Goal: Information Seeking & Learning: Learn about a topic

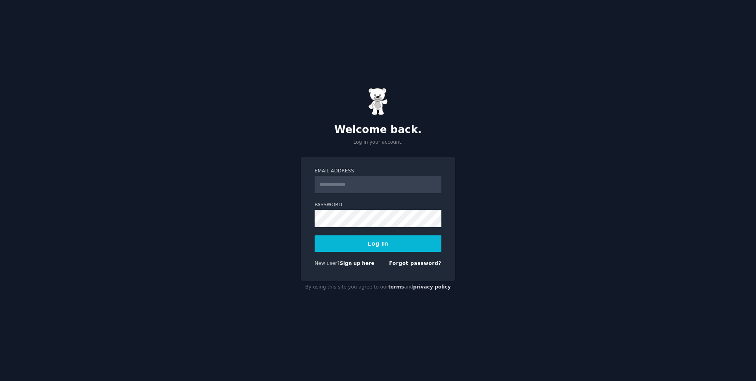
click at [353, 183] on input "Email Address" at bounding box center [378, 184] width 127 height 17
type input "**********"
click at [315, 235] on button "Log In" at bounding box center [378, 243] width 127 height 17
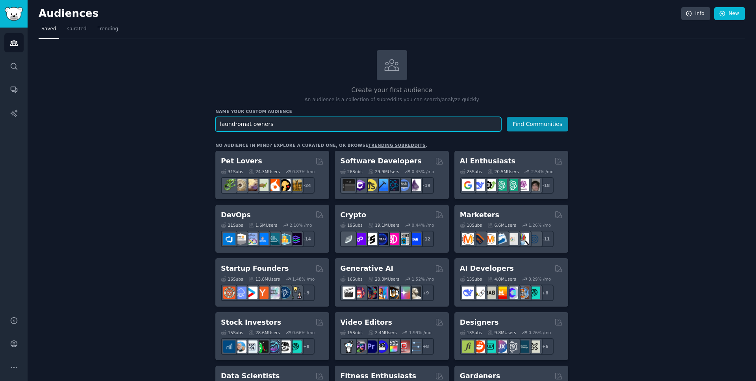
type input "laundromat owners"
click at [507, 117] on button "Find Communities" at bounding box center [537, 124] width 61 height 15
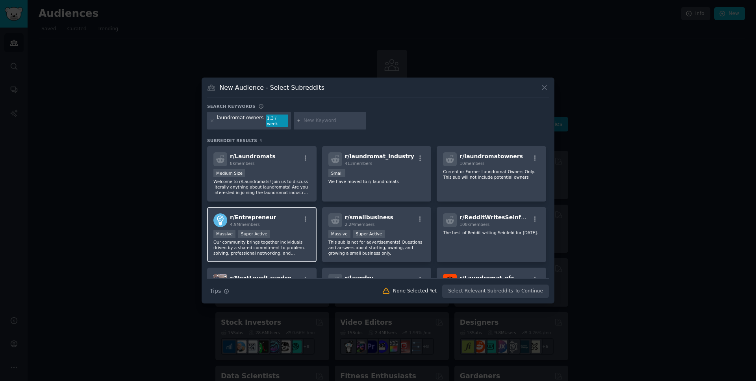
click at [286, 235] on div "Massive Super Active" at bounding box center [261, 235] width 97 height 10
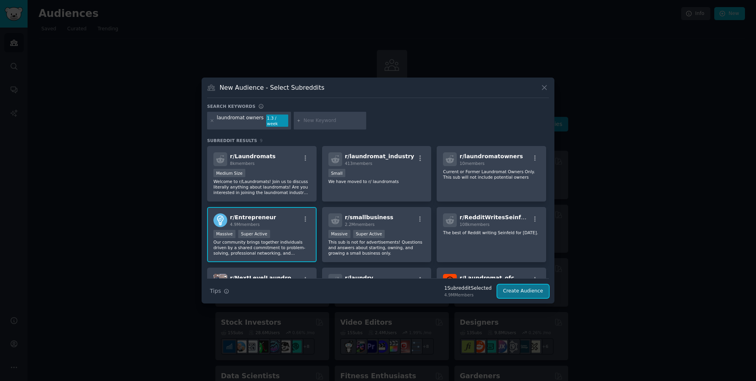
click at [529, 295] on button "Create Audience" at bounding box center [523, 291] width 52 height 13
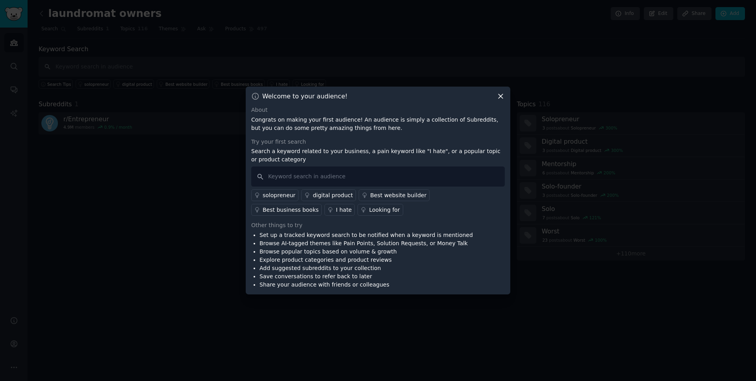
click at [499, 98] on icon at bounding box center [501, 97] width 4 height 4
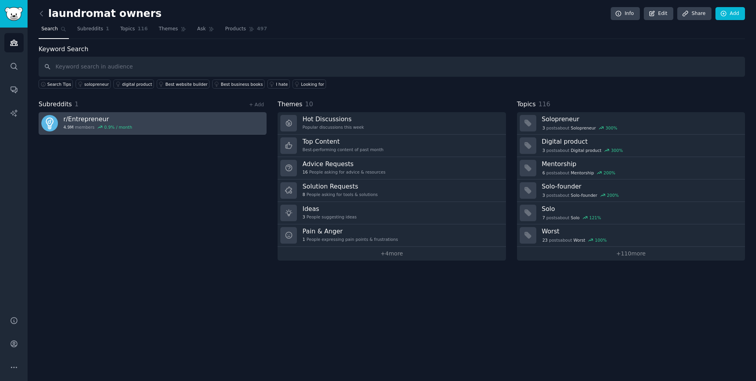
click at [182, 126] on link "r/ Entrepreneur 4.9M members 0.9 % / month" at bounding box center [153, 123] width 228 height 22
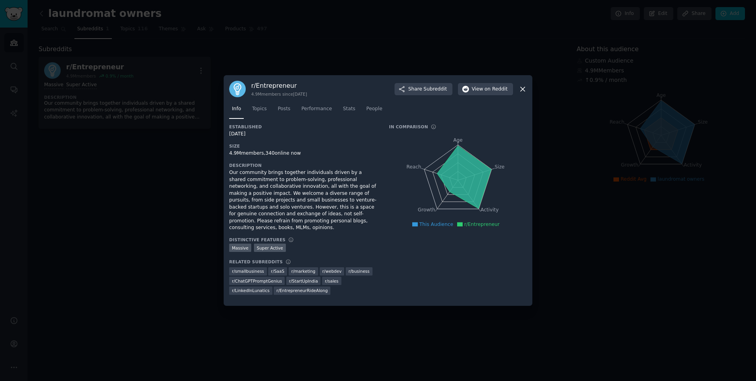
click at [518, 88] on div "r/ Entrepreneur 4.9M members since [DATE] Share Subreddit View on Reddit" at bounding box center [378, 89] width 298 height 17
click at [522, 88] on icon at bounding box center [523, 89] width 4 height 4
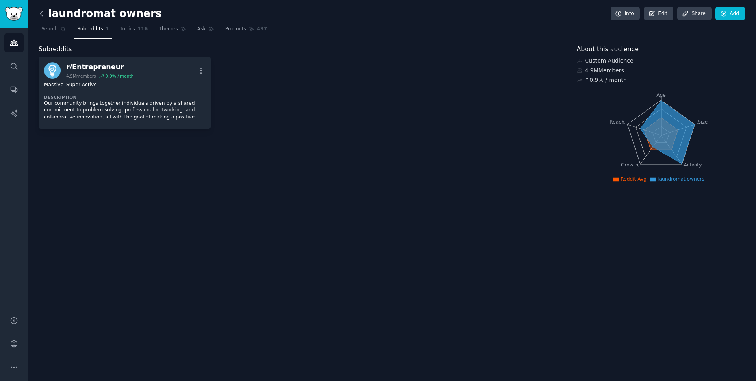
click at [41, 15] on icon at bounding box center [41, 13] width 2 height 5
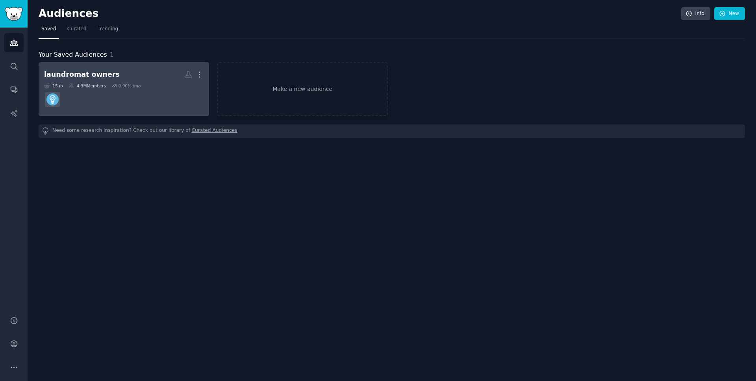
click at [151, 109] on dd at bounding box center [123, 100] width 159 height 22
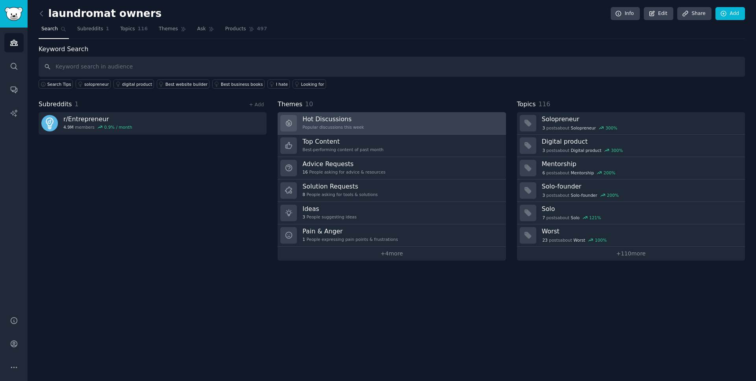
click at [377, 124] on link "Hot Discussions Popular discussions this week" at bounding box center [392, 123] width 228 height 22
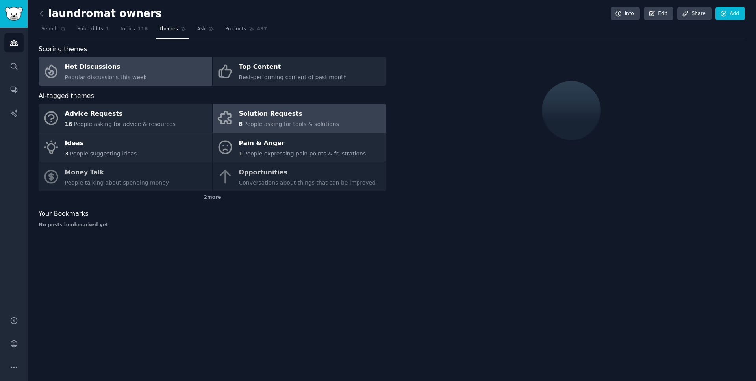
click at [244, 125] on span "People asking for tools & solutions" at bounding box center [291, 124] width 95 height 6
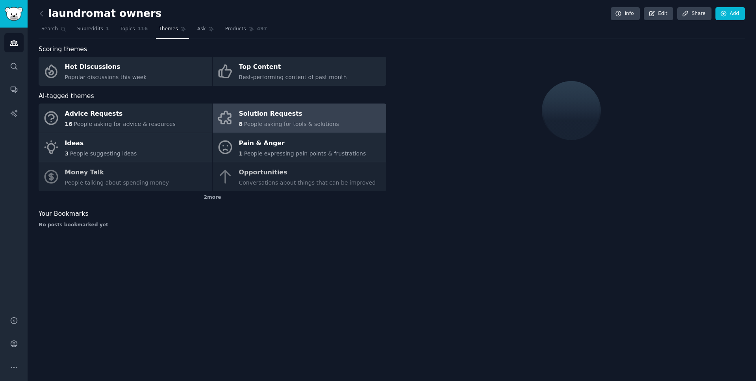
click at [313, 118] on div "Solution Requests" at bounding box center [289, 114] width 100 height 13
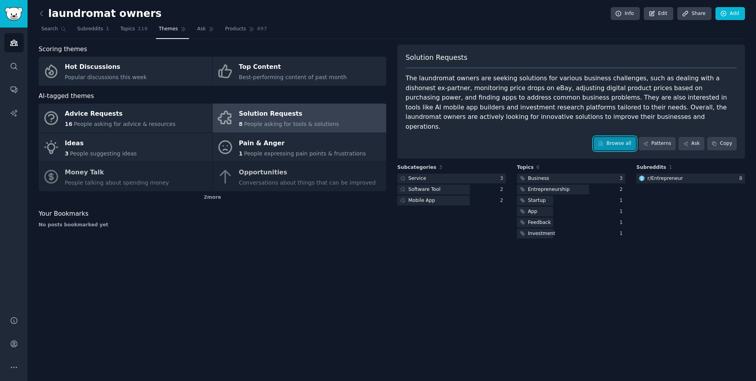
click at [608, 137] on link "Browse all" at bounding box center [615, 143] width 42 height 13
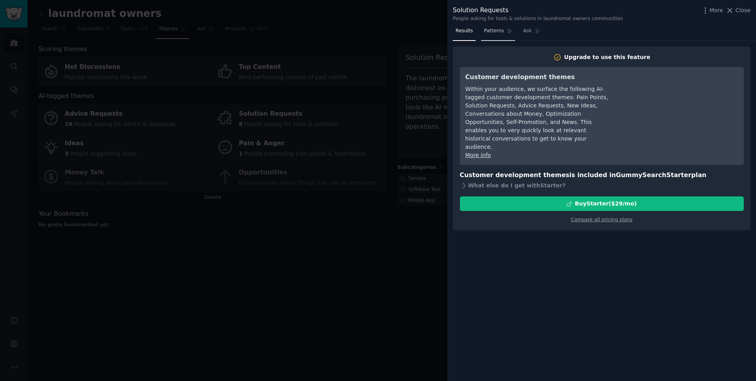
click at [495, 37] on link "Patterns" at bounding box center [497, 33] width 33 height 16
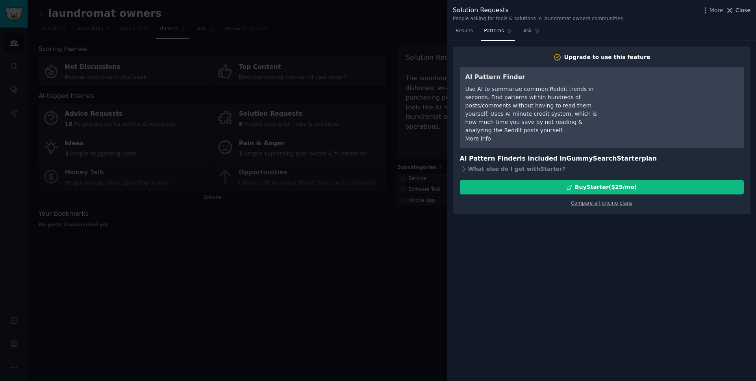
click at [733, 13] on icon at bounding box center [730, 10] width 8 height 8
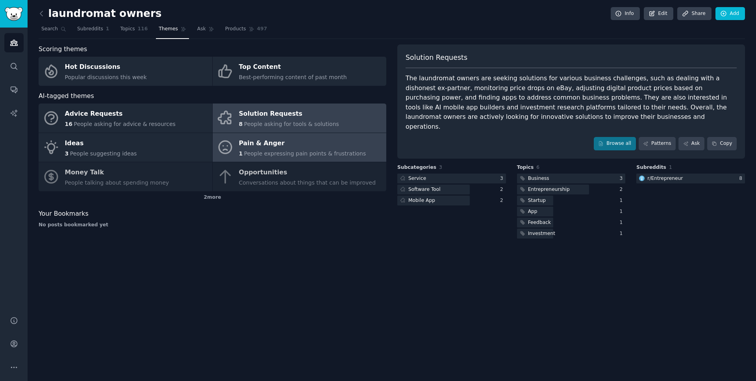
click at [278, 148] on div "Pain & Anger" at bounding box center [302, 143] width 127 height 13
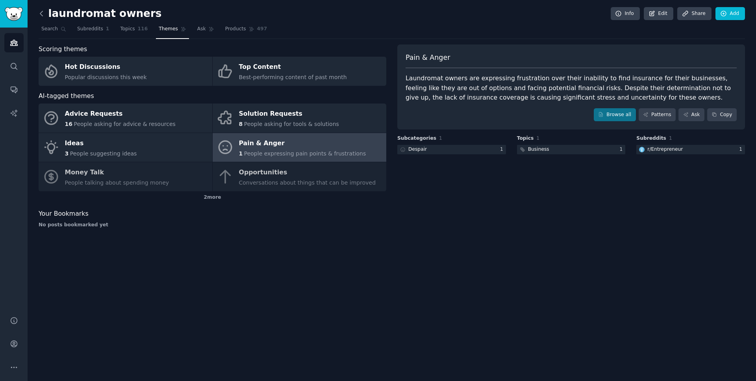
click at [43, 10] on icon at bounding box center [41, 13] width 8 height 8
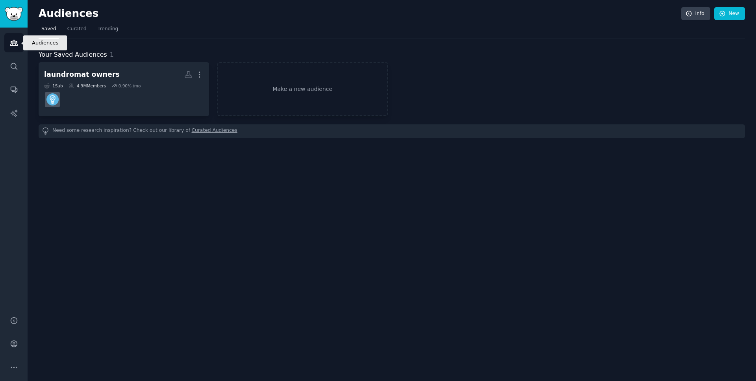
click at [15, 43] on icon "Sidebar" at bounding box center [13, 43] width 7 height 6
click at [83, 30] on span "Curated" at bounding box center [76, 29] width 19 height 7
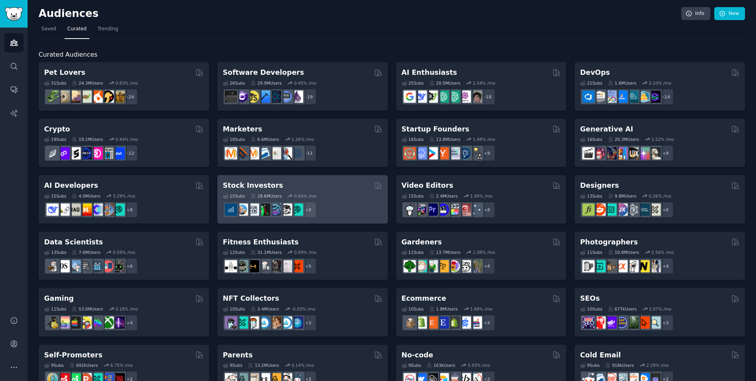
scroll to position [249, 0]
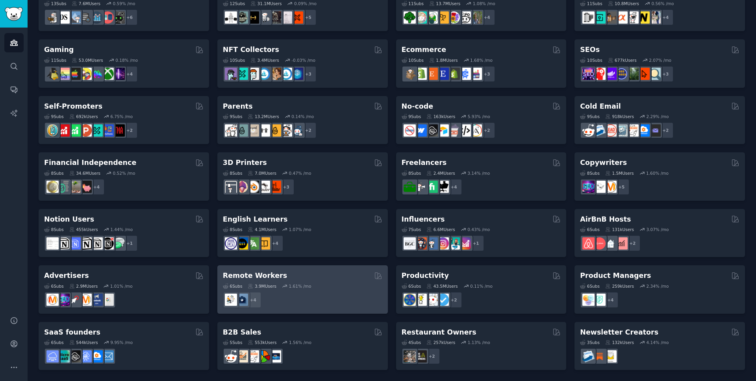
click at [324, 280] on div "Remote Workers" at bounding box center [302, 276] width 159 height 10
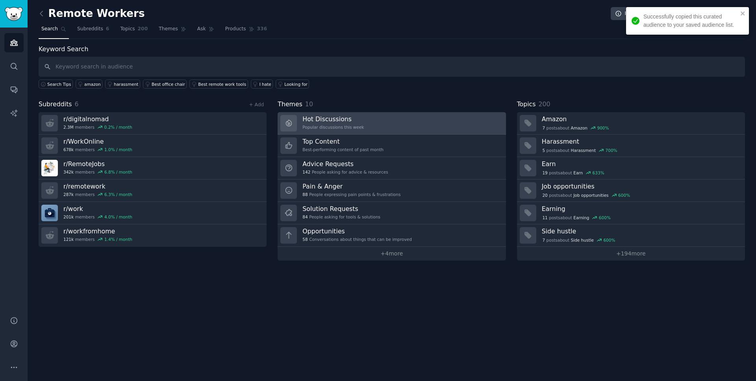
click at [391, 126] on link "Hot Discussions Popular discussions this week" at bounding box center [392, 123] width 228 height 22
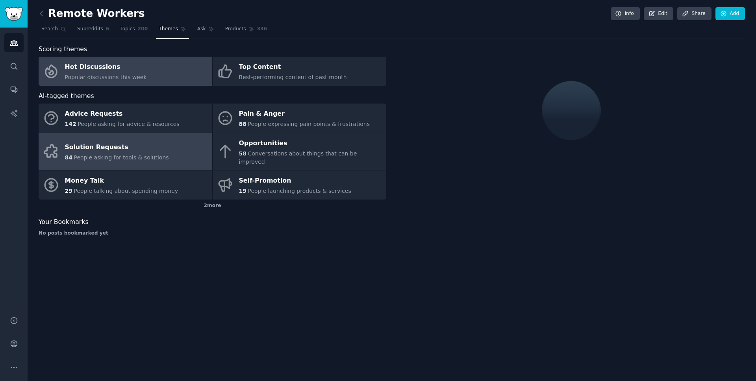
click at [182, 151] on link "Solution Requests 84 People asking for tools & solutions" at bounding box center [126, 151] width 174 height 37
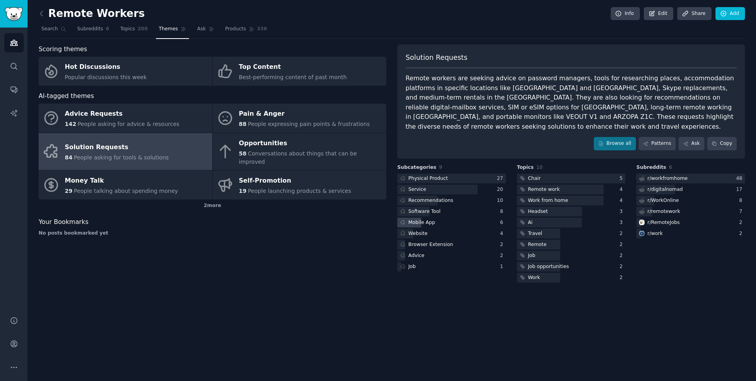
click at [419, 219] on div "Mobile App" at bounding box center [421, 222] width 27 height 7
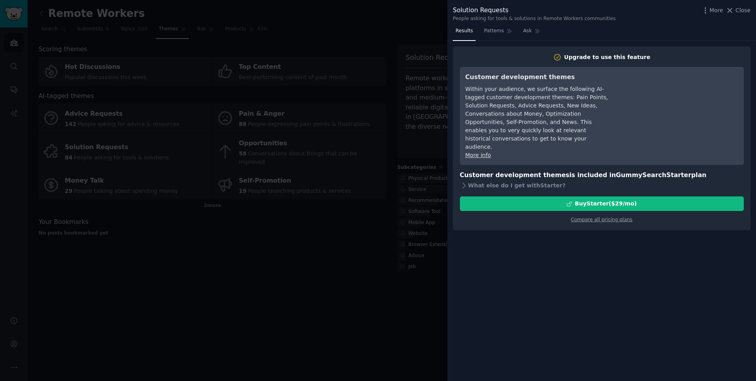
click at [343, 194] on div at bounding box center [378, 190] width 756 height 381
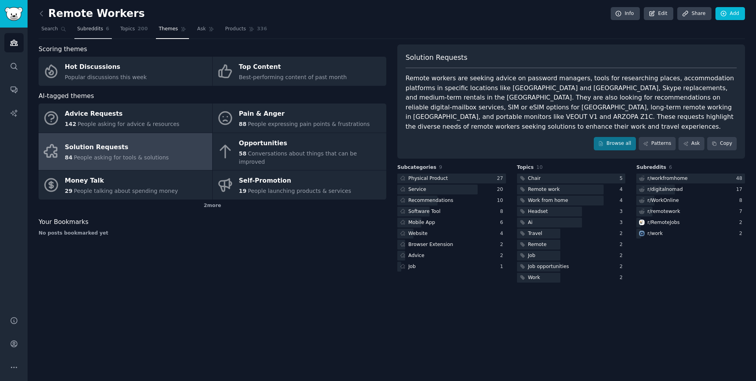
click at [89, 27] on span "Subreddits" at bounding box center [90, 29] width 26 height 7
